Goal: Transaction & Acquisition: Purchase product/service

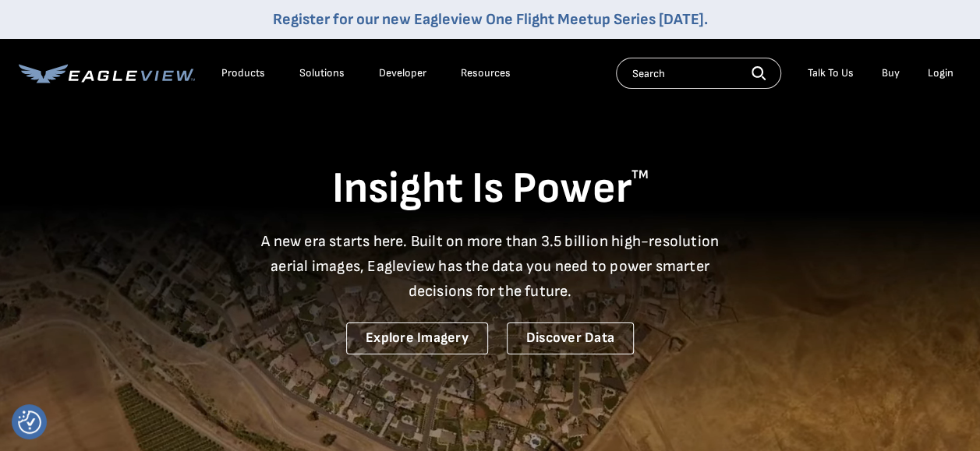
click at [933, 76] on div "Login" at bounding box center [941, 73] width 26 height 14
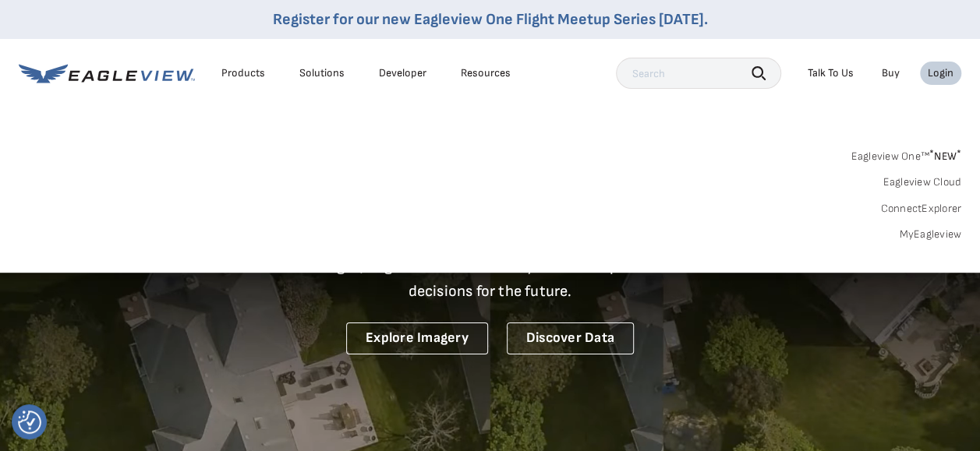
click at [934, 233] on link "MyEagleview" at bounding box center [930, 235] width 62 height 14
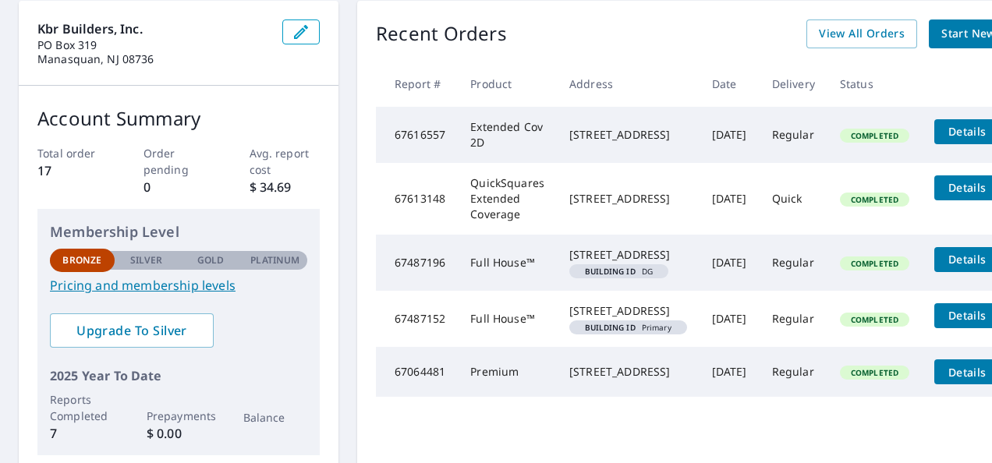
scroll to position [78, 0]
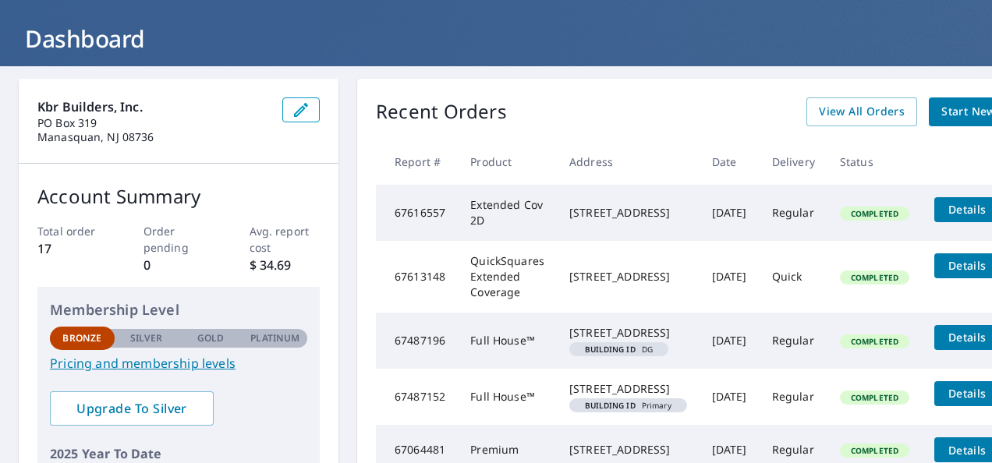
click at [959, 206] on span "Details" at bounding box center [967, 209] width 47 height 15
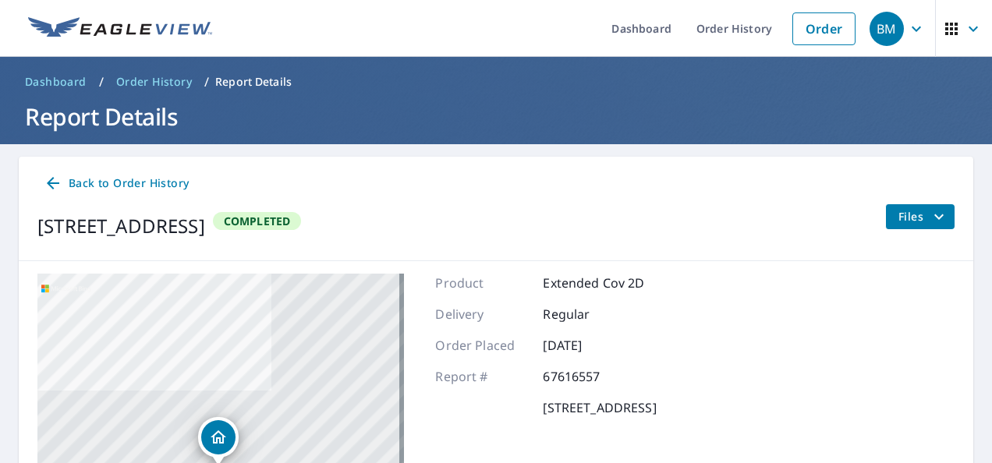
click at [49, 175] on icon at bounding box center [53, 183] width 19 height 19
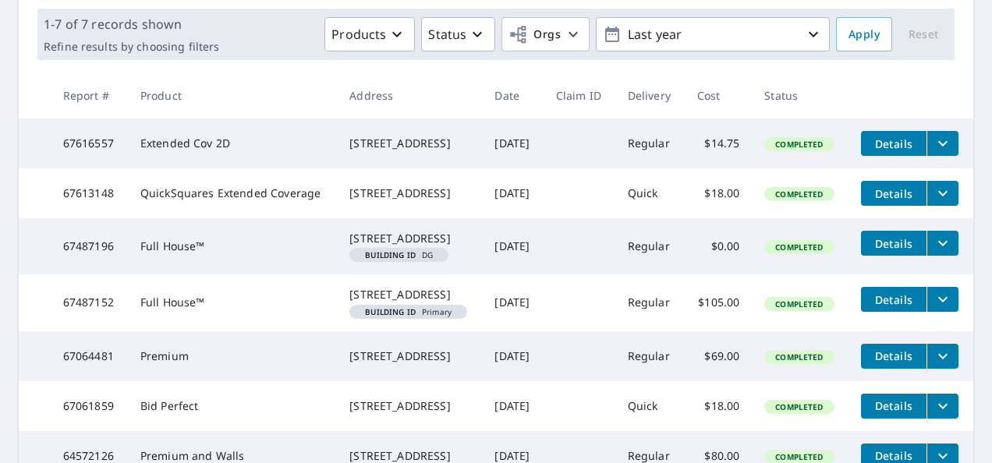
scroll to position [234, 0]
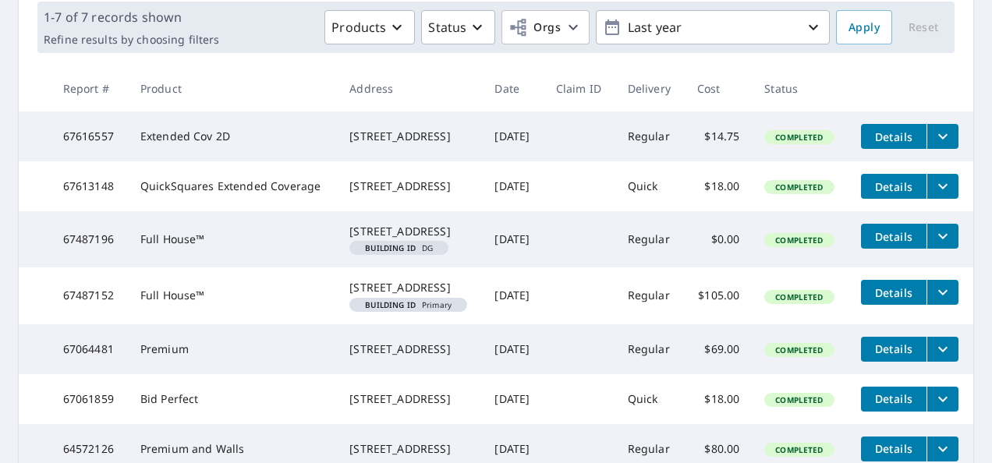
click at [189, 160] on td "Extended Cov 2D" at bounding box center [233, 137] width 210 height 50
click at [885, 144] on span "Details" at bounding box center [893, 136] width 47 height 15
click at [933, 146] on icon "filesDropdownBtn-67616557" at bounding box center [942, 136] width 19 height 19
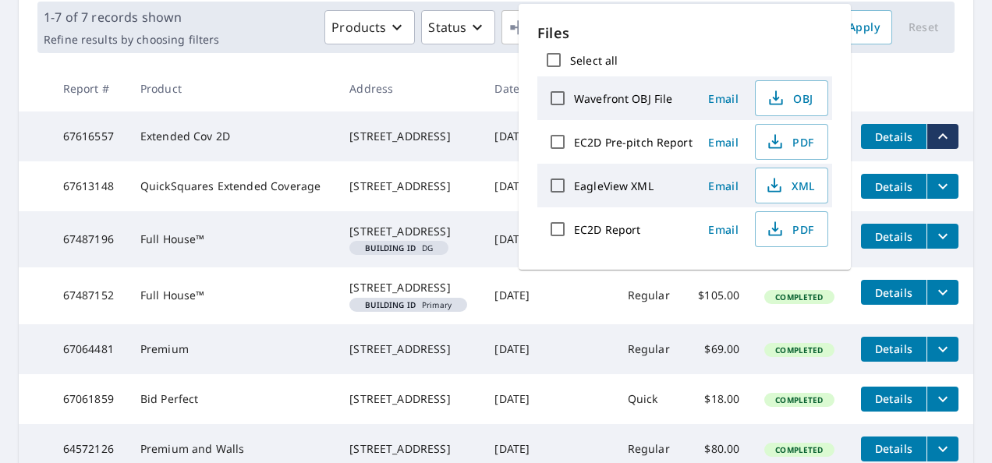
click at [259, 83] on th "Product" at bounding box center [233, 88] width 210 height 46
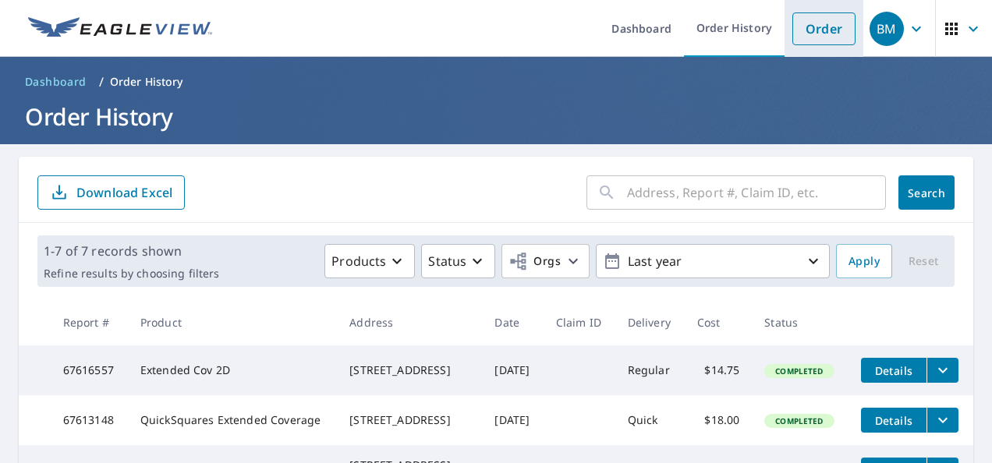
click at [834, 24] on link "Order" at bounding box center [823, 28] width 63 height 33
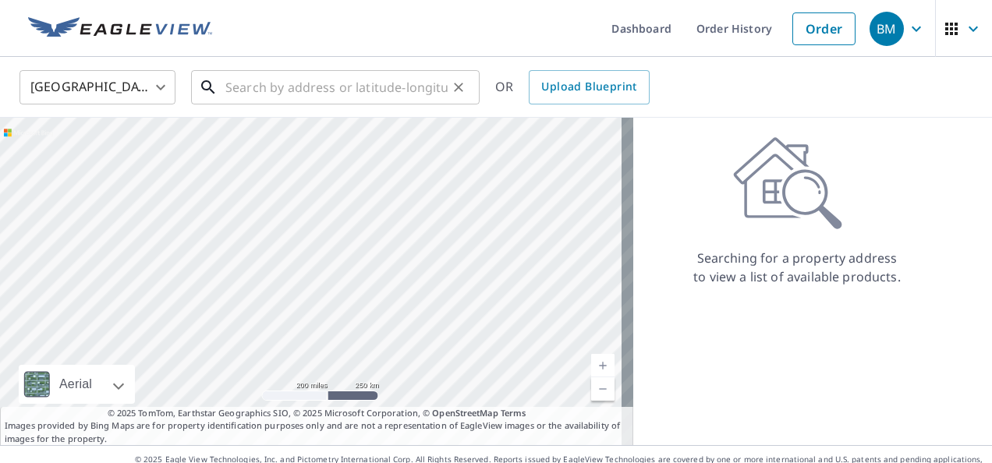
click at [365, 89] on input "text" at bounding box center [336, 87] width 222 height 44
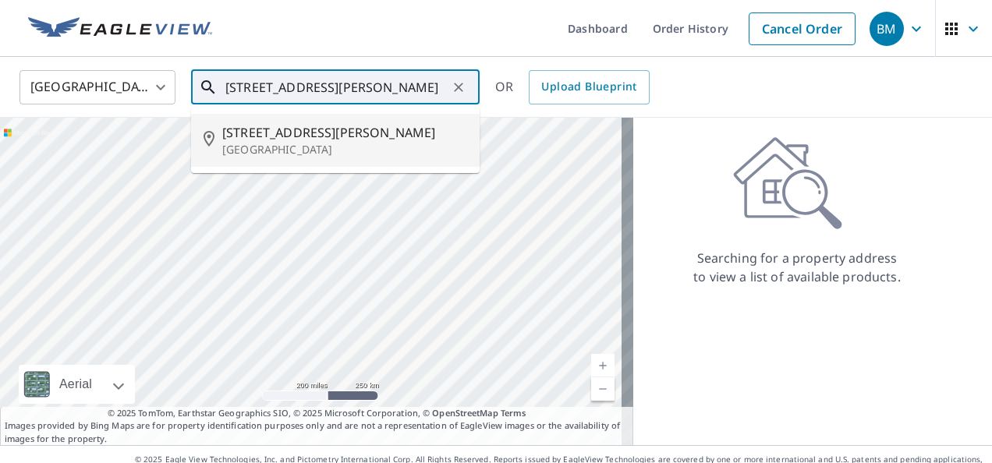
click at [332, 142] on p "Freehold, NJ 07728" at bounding box center [344, 150] width 245 height 16
type input "217 Betsy Ross Dr Freehold, NJ 07728"
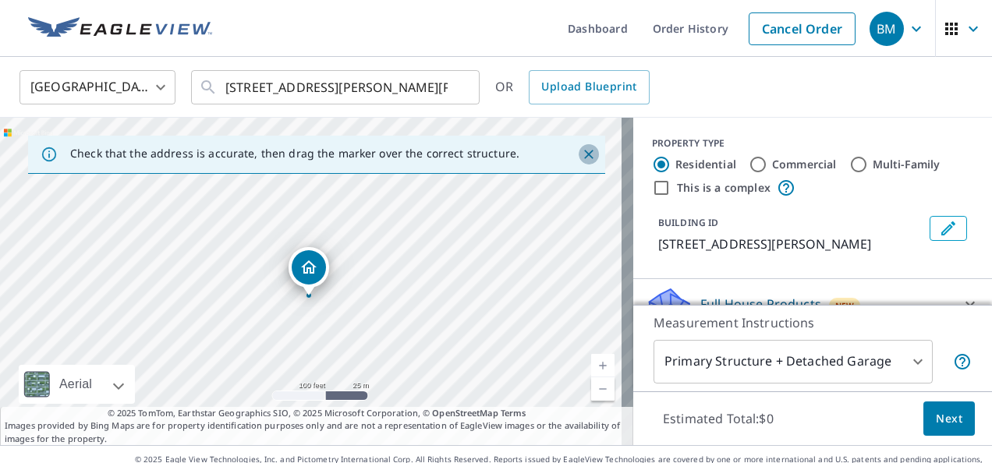
drag, startPoint x: 584, startPoint y: 153, endPoint x: 574, endPoint y: 154, distance: 10.3
click at [583, 153] on button "Close" at bounding box center [589, 154] width 20 height 20
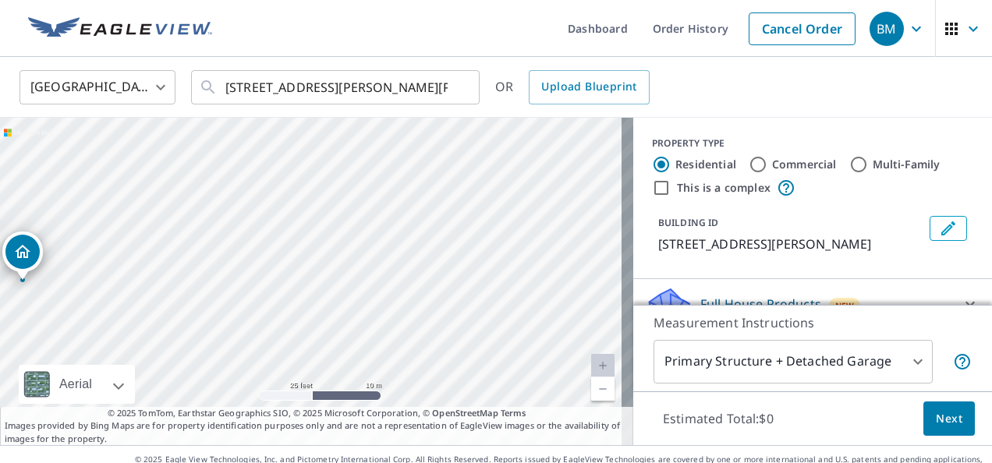
click at [384, 274] on div "217 Betsy Ross Dr Freehold, NJ 07728" at bounding box center [316, 281] width 633 height 327
drag, startPoint x: 258, startPoint y: 260, endPoint x: 503, endPoint y: 200, distance: 252.3
click at [501, 200] on div "217 Betsy Ross Dr Freehold, NJ 07728" at bounding box center [316, 281] width 633 height 327
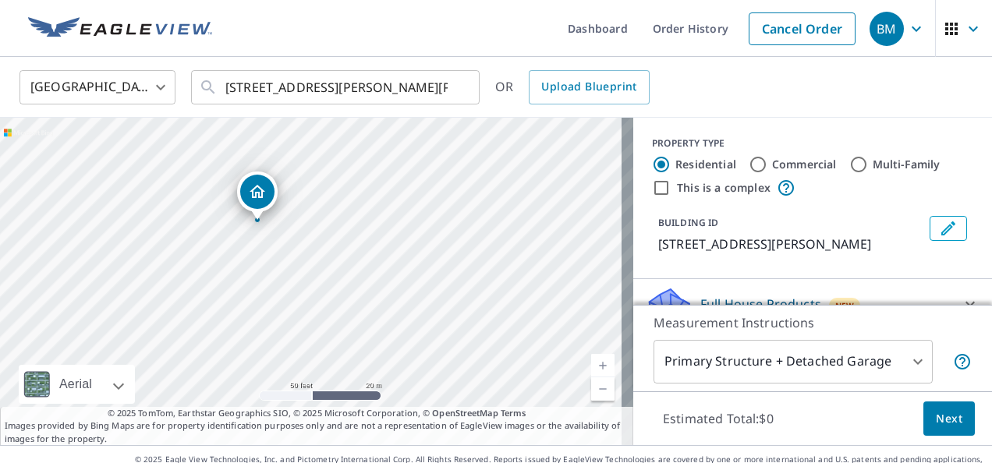
drag, startPoint x: 343, startPoint y: 264, endPoint x: 299, endPoint y: 264, distance: 43.7
click at [299, 264] on div "217 Betsy Ross Dr Freehold, NJ 07728" at bounding box center [316, 281] width 633 height 327
click at [903, 360] on body "BM BM Dashboard Order History Cancel Order BM United States US ​ 217 Betsy Ross…" at bounding box center [496, 231] width 992 height 463
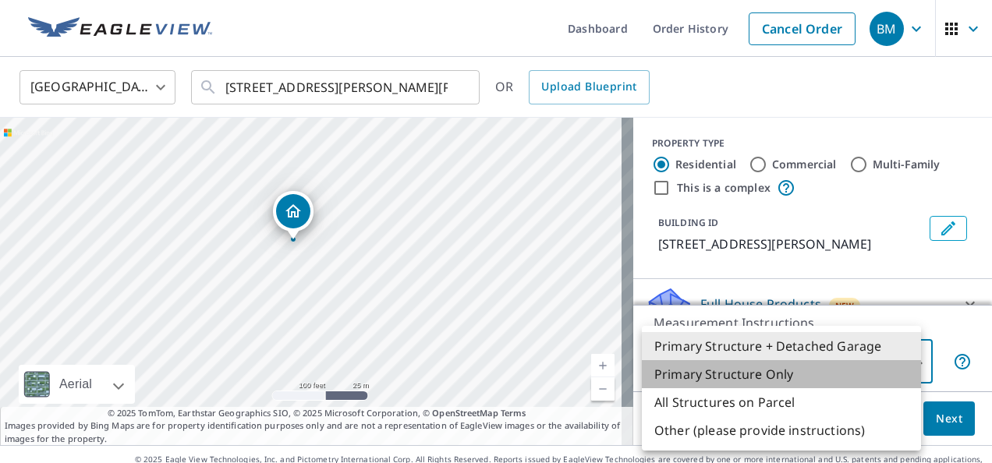
click at [783, 379] on li "Primary Structure Only" at bounding box center [781, 374] width 279 height 28
type input "2"
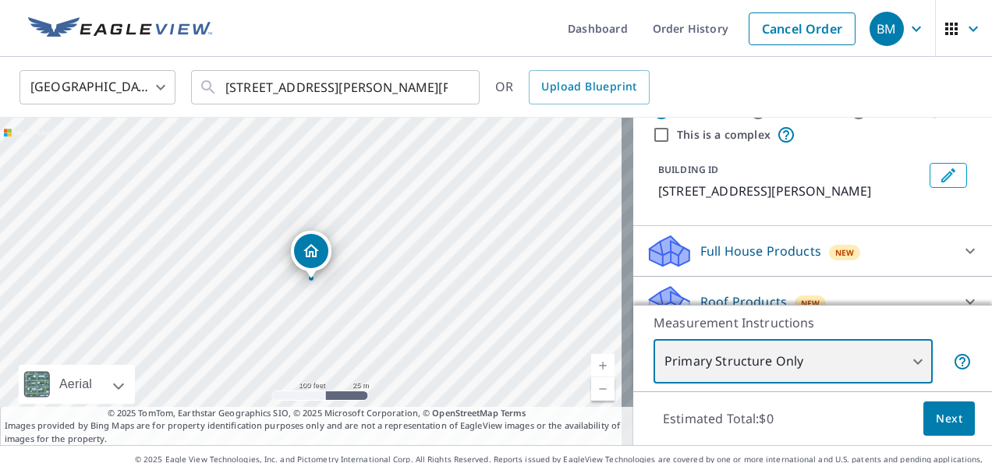
scroll to position [78, 0]
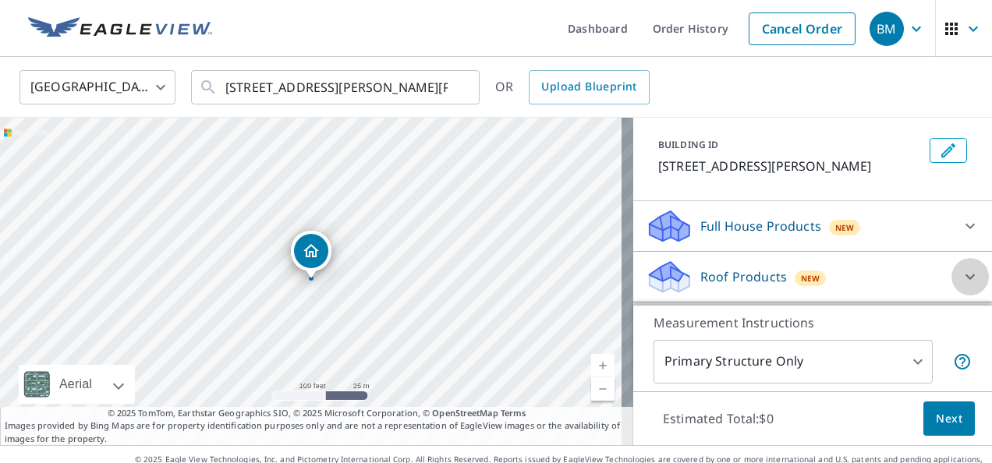
click at [961, 276] on icon at bounding box center [970, 276] width 19 height 19
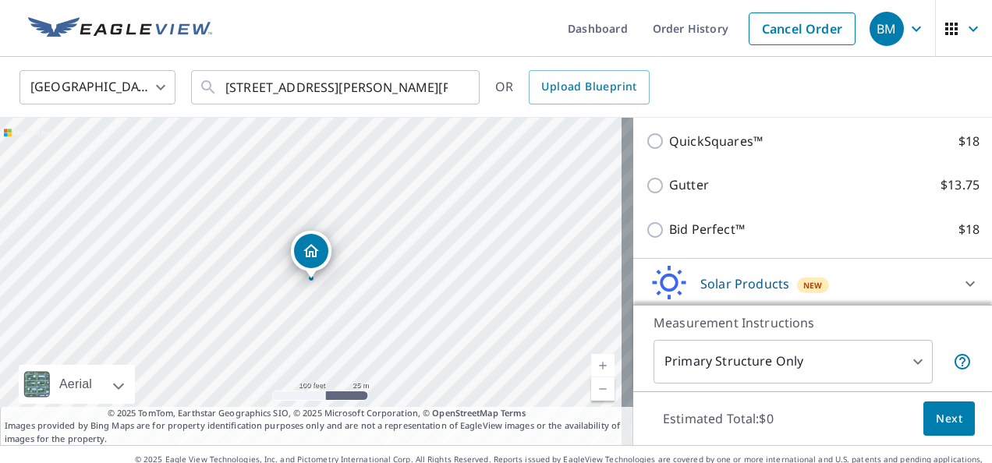
scroll to position [274, 0]
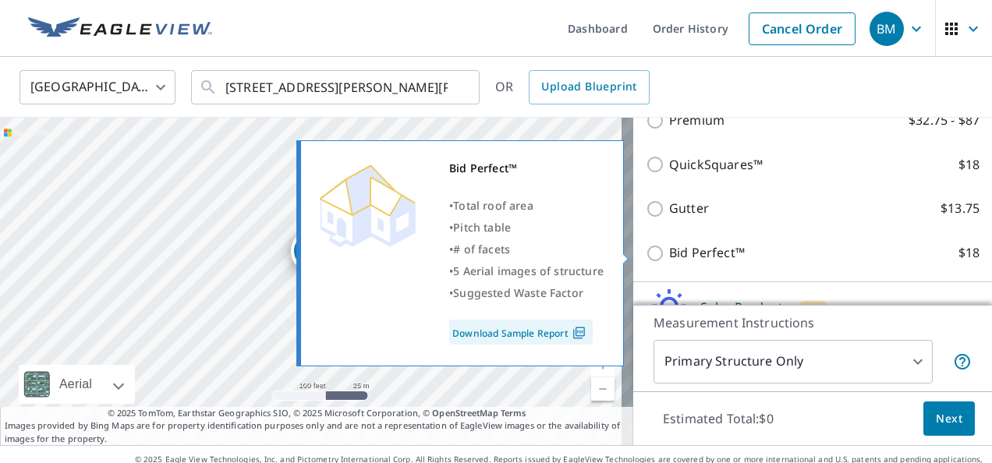
click at [647, 251] on input "Bid Perfect™ $18" at bounding box center [657, 253] width 23 height 19
checkbox input "true"
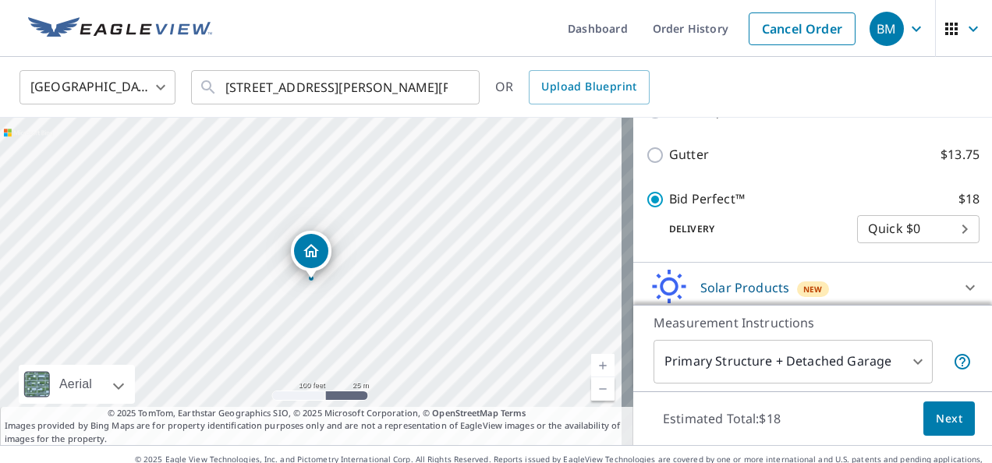
scroll to position [411, 0]
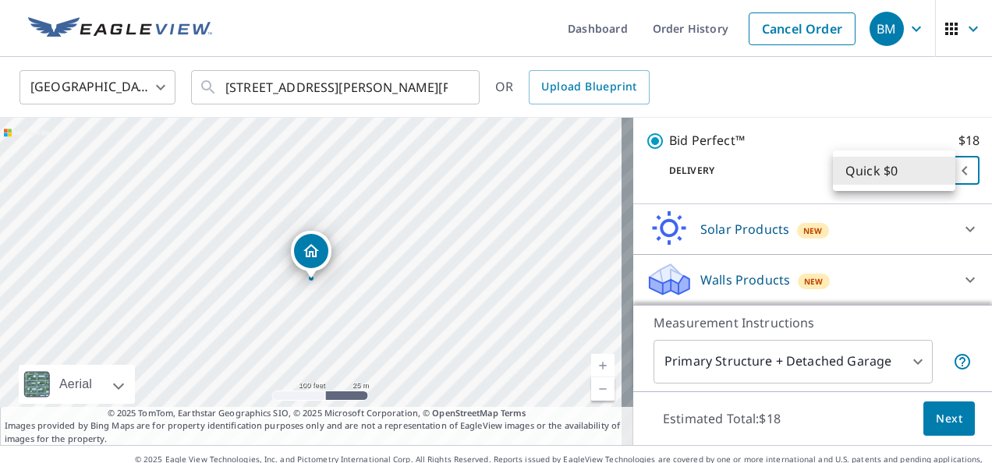
click at [942, 178] on body "BM BM Dashboard Order History Cancel Order BM United States US ​ 217 Betsy Ross…" at bounding box center [496, 231] width 992 height 463
click at [774, 179] on div at bounding box center [496, 231] width 992 height 463
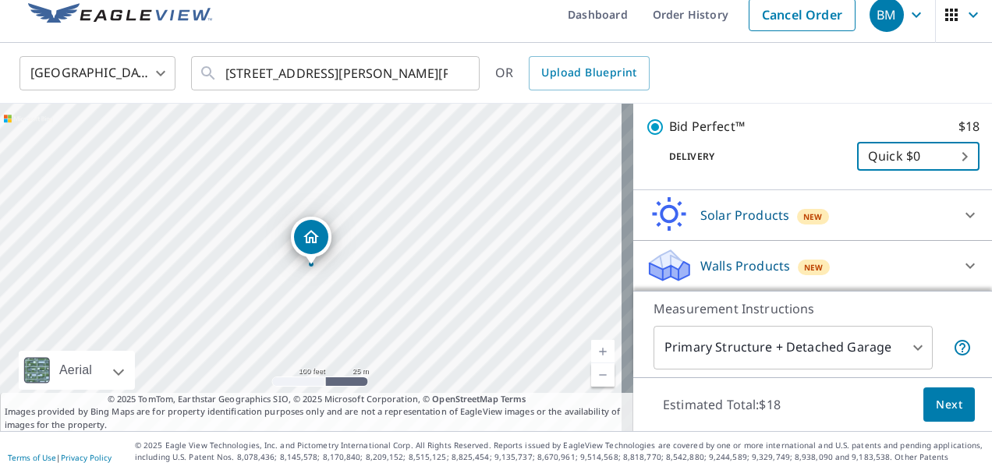
scroll to position [22, 0]
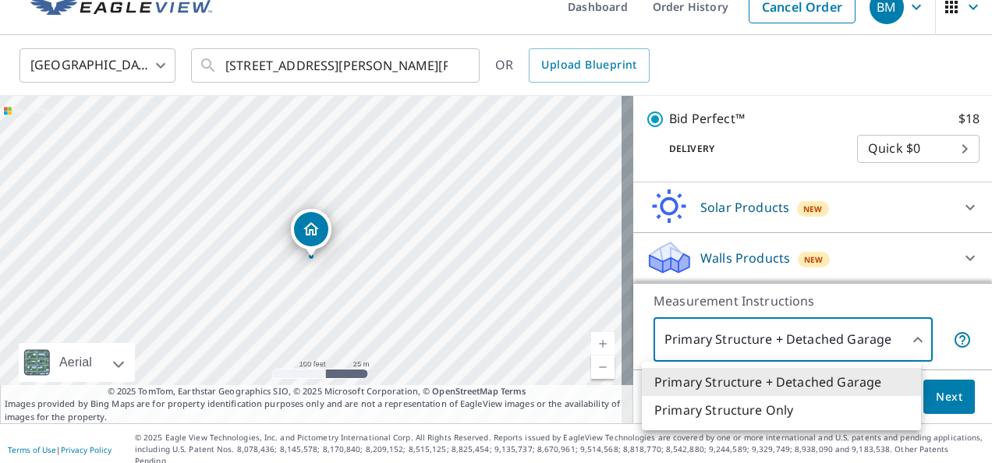
click at [909, 342] on body "BM BM Dashboard Order History Cancel Order BM United States US ​ 217 Betsy Ross…" at bounding box center [496, 231] width 992 height 463
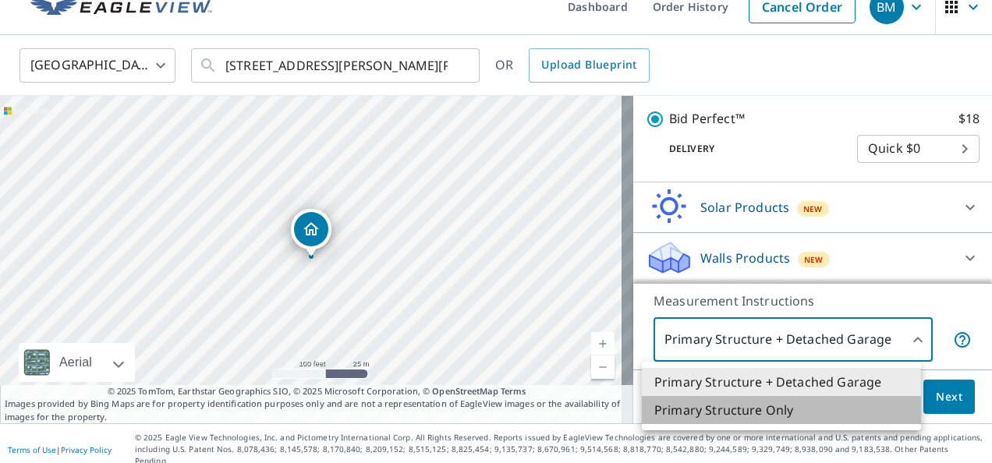
click at [859, 409] on li "Primary Structure Only" at bounding box center [781, 410] width 279 height 28
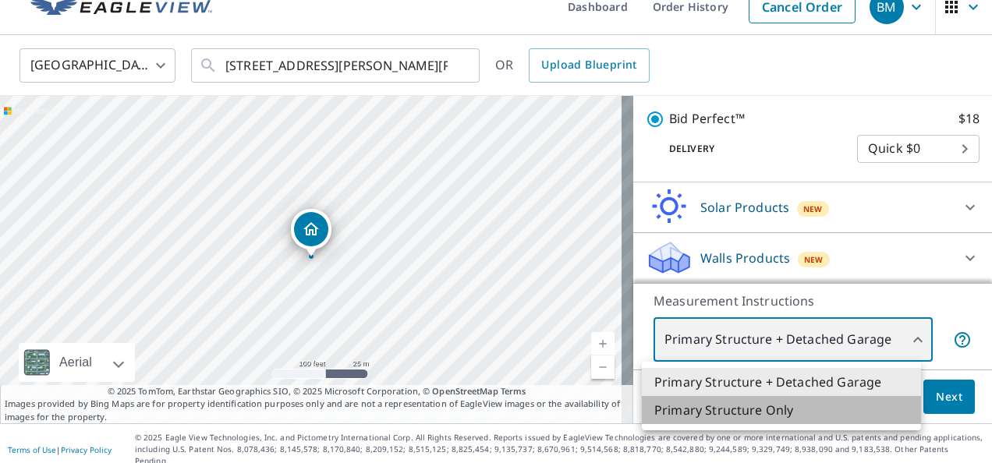
type input "2"
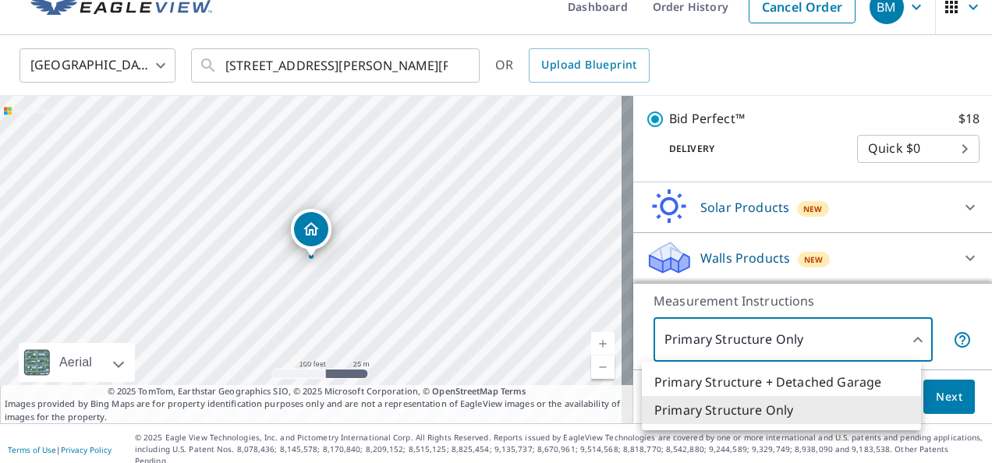
click at [887, 338] on body "BM BM Dashboard Order History Cancel Order BM United States US ​ 217 Betsy Ross…" at bounding box center [496, 231] width 992 height 463
click at [858, 408] on li "Primary Structure Only" at bounding box center [781, 410] width 279 height 28
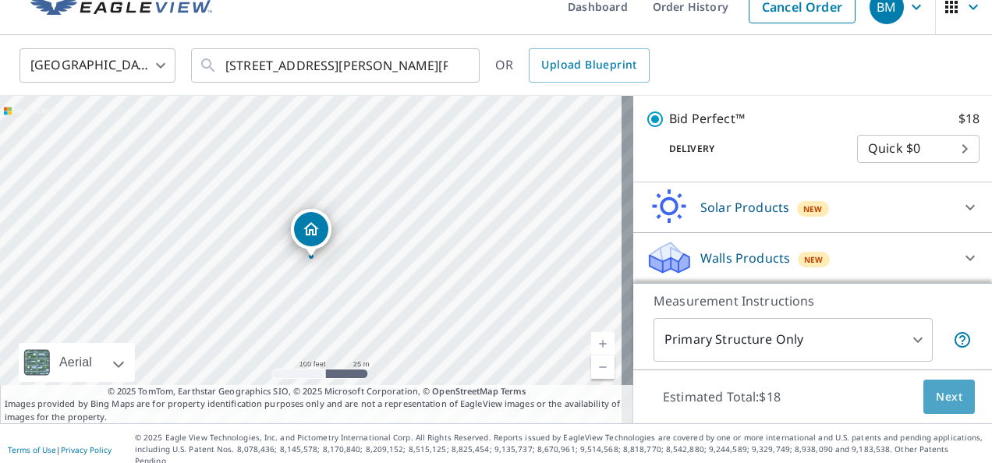
click at [936, 398] on span "Next" at bounding box center [949, 397] width 27 height 19
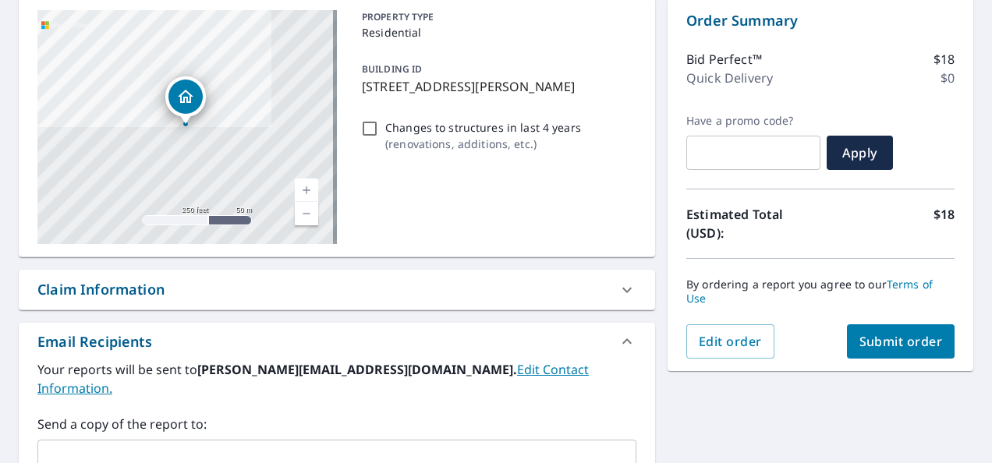
scroll to position [178, 0]
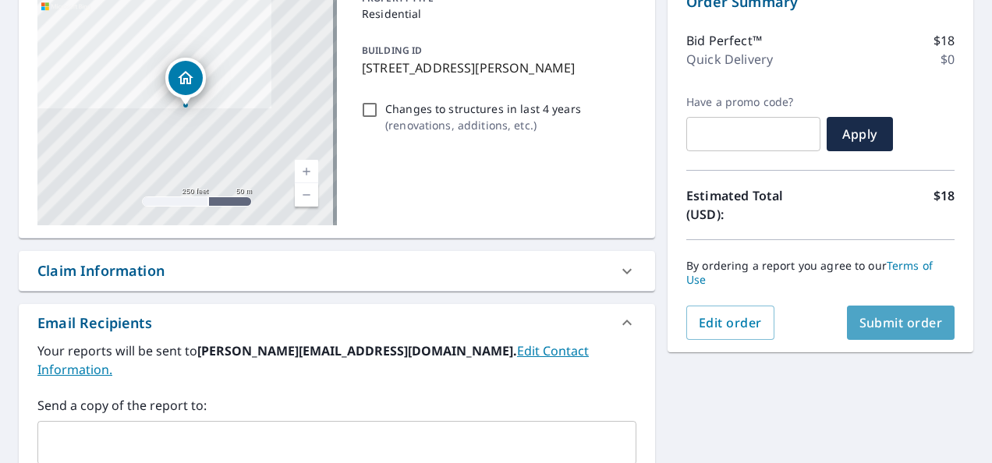
click at [897, 327] on span "Submit order" at bounding box center [900, 322] width 83 height 17
